Goal: Transaction & Acquisition: Subscribe to service/newsletter

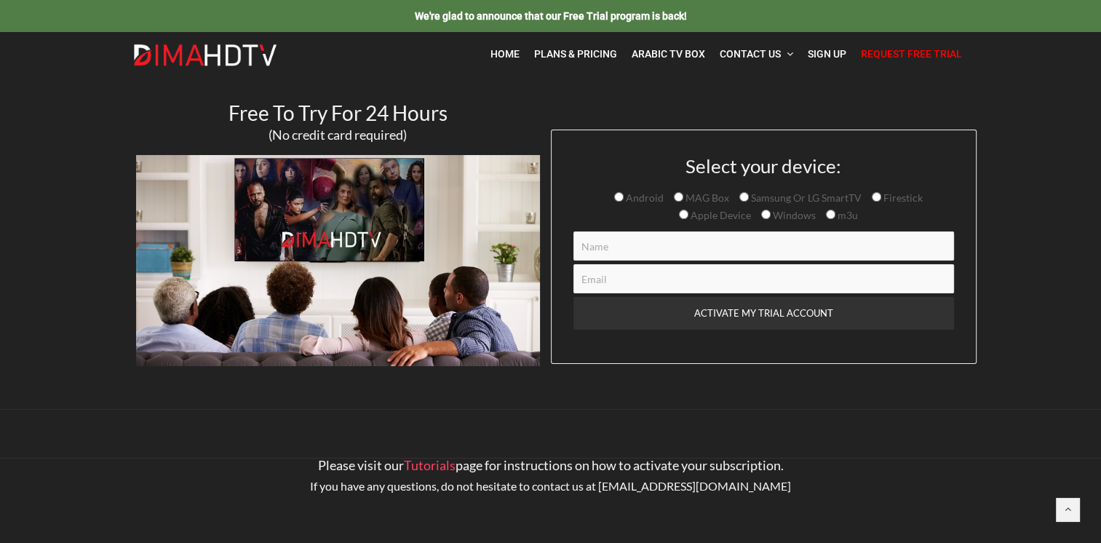
drag, startPoint x: 876, startPoint y: 195, endPoint x: 887, endPoint y: 195, distance: 11.6
click at [876, 195] on input "Firestick" at bounding box center [875, 196] width 9 height 9
radio input "true"
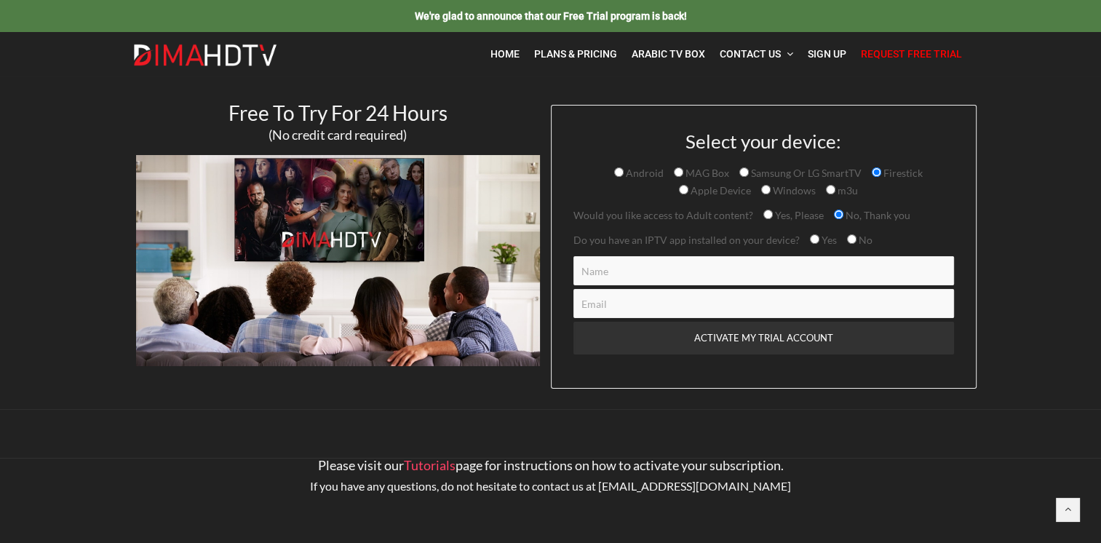
click at [765, 213] on input "Yes, Please" at bounding box center [767, 213] width 9 height 9
radio input "true"
click at [590, 48] on span "Plans & Pricing" at bounding box center [575, 54] width 83 height 12
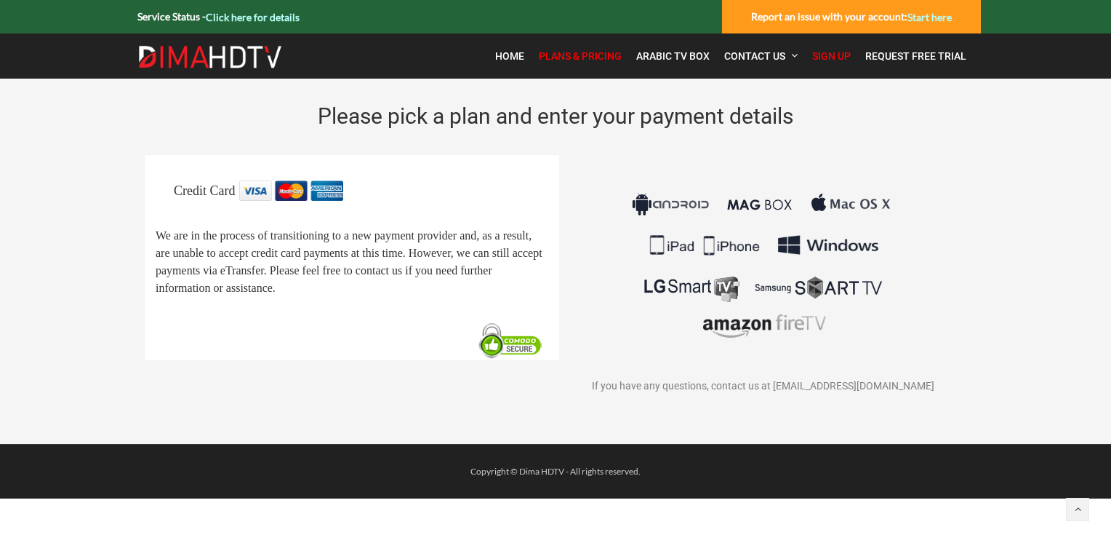
click at [564, 55] on span "Plans & Pricing" at bounding box center [580, 56] width 83 height 12
drag, startPoint x: 286, startPoint y: 16, endPoint x: 288, endPoint y: 25, distance: 9.0
click at [286, 16] on link "Click here for details" at bounding box center [253, 17] width 94 height 12
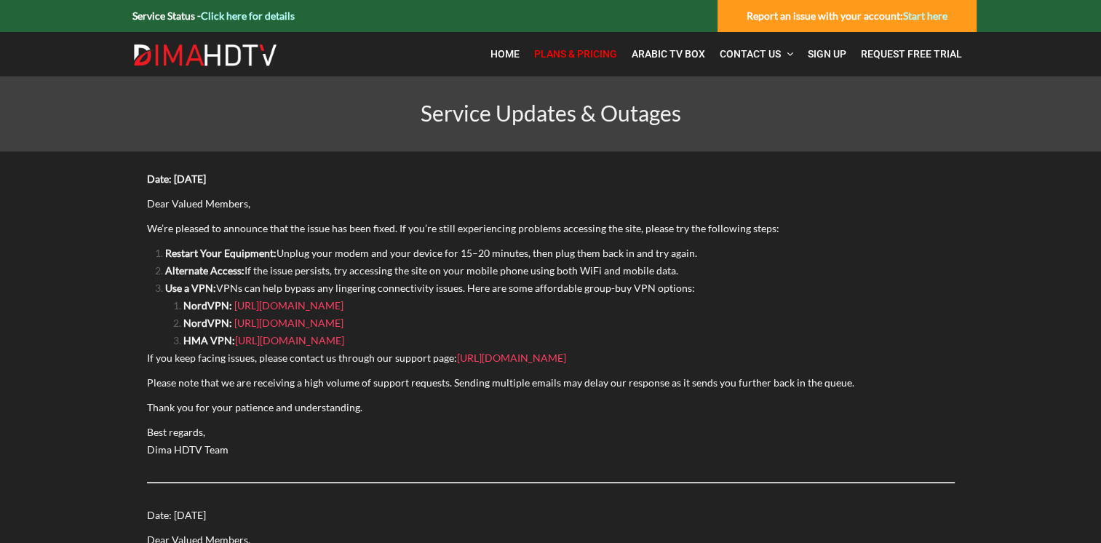
click at [583, 49] on span "Plans & Pricing" at bounding box center [575, 54] width 83 height 12
